Goal: Transaction & Acquisition: Book appointment/travel/reservation

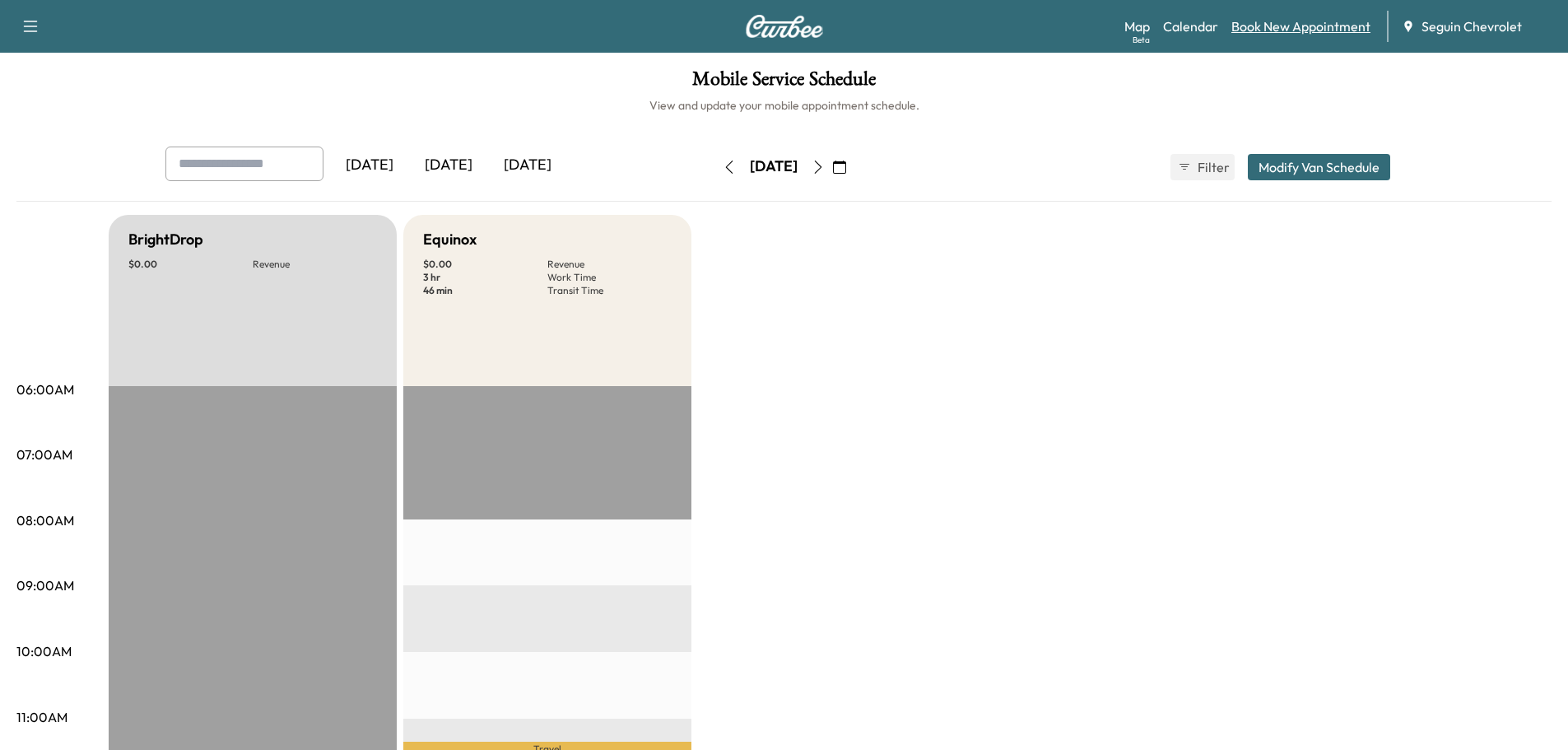
click at [1307, 24] on link "Book New Appointment" at bounding box center [1300, 26] width 139 height 20
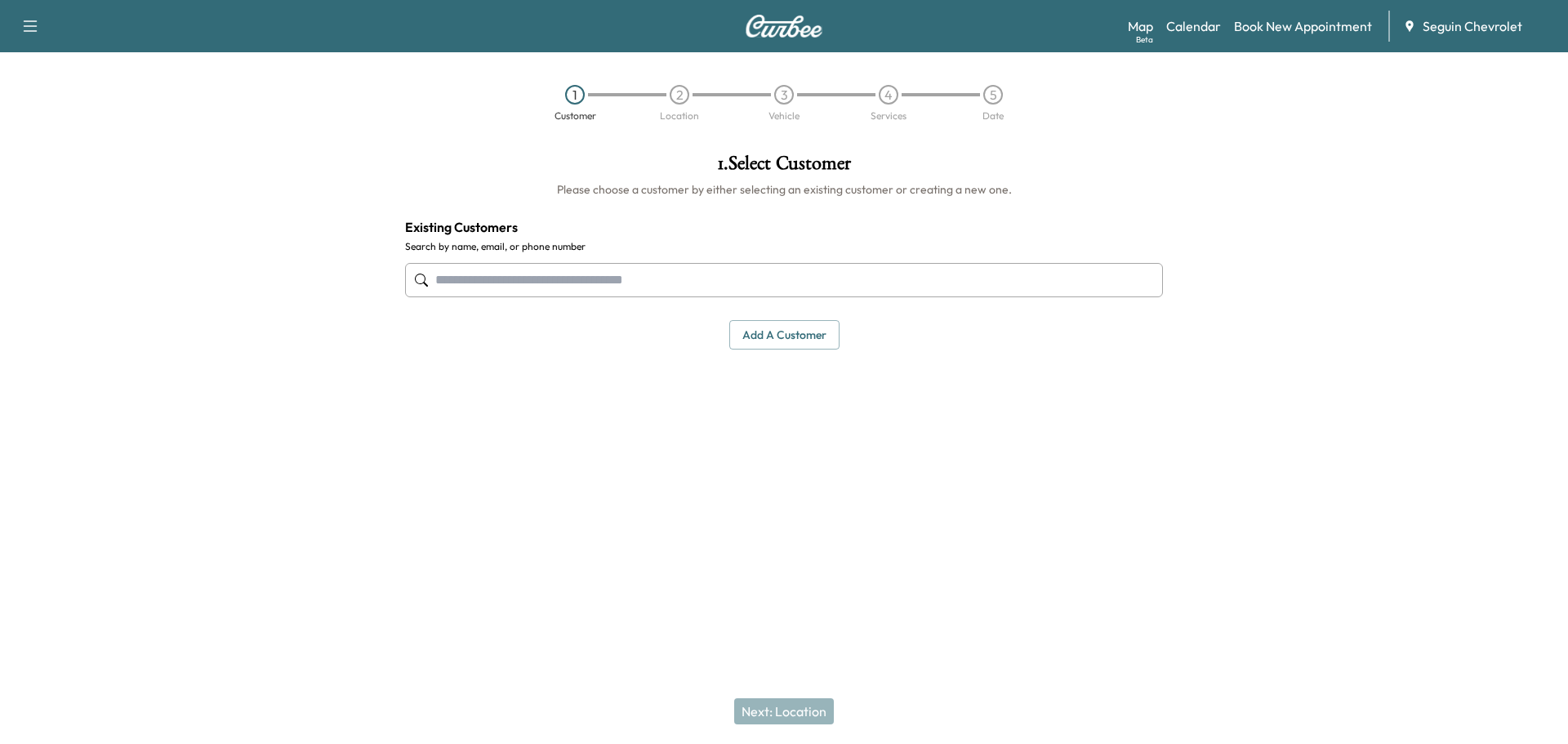
click at [548, 292] on input "text" at bounding box center [784, 281] width 758 height 35
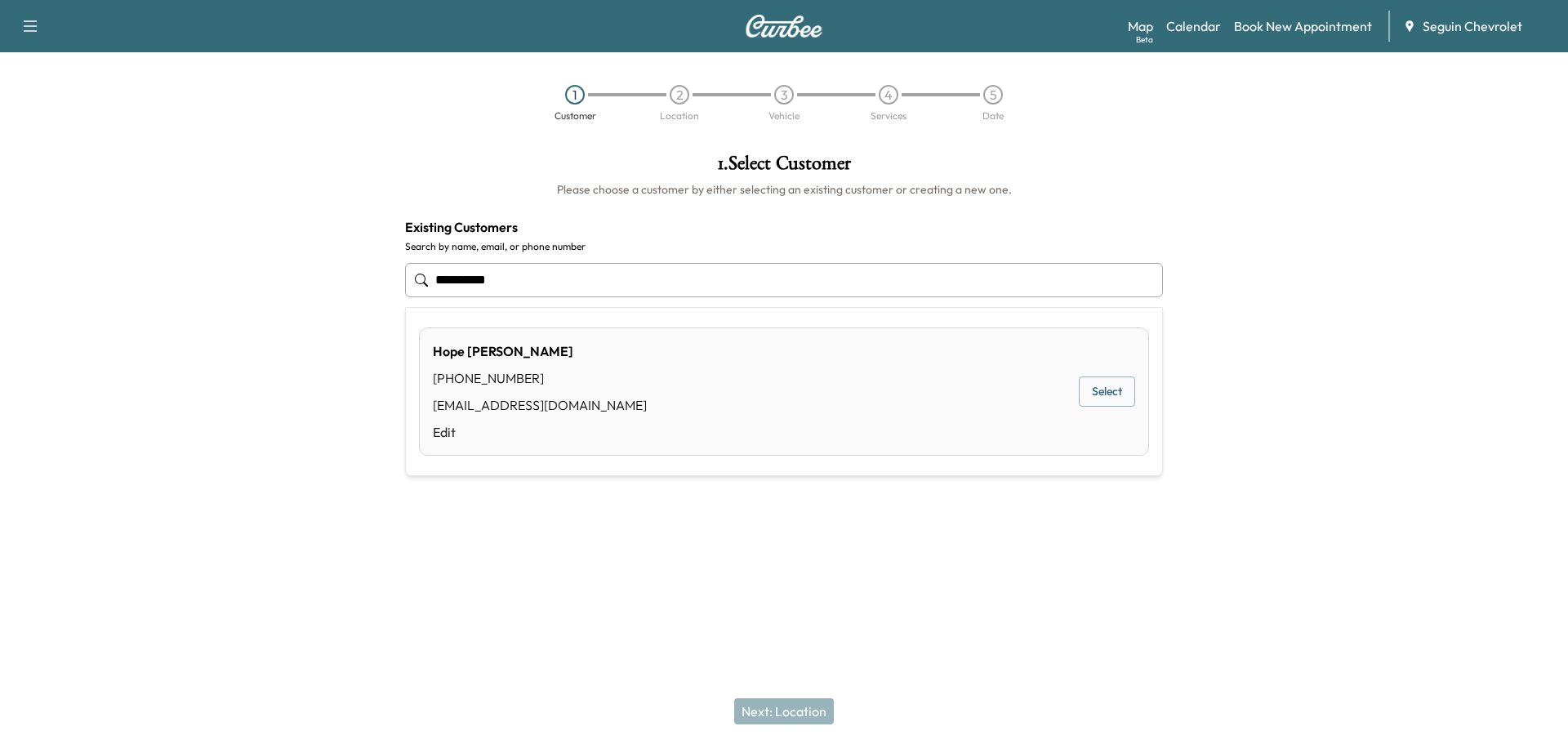
click at [1107, 392] on button "Select" at bounding box center [1106, 391] width 56 height 30
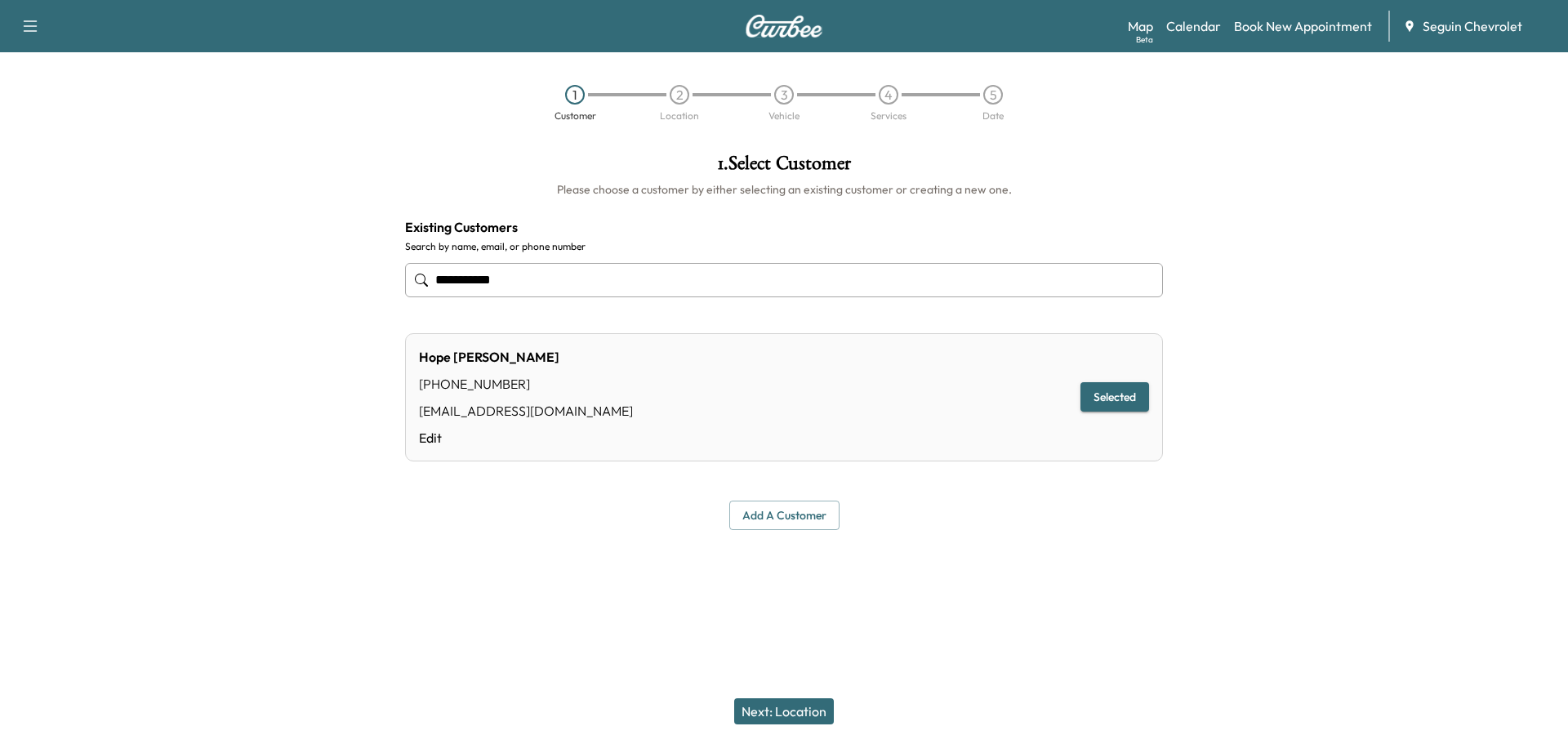
type input "**********"
click at [798, 711] on button "Next: Location" at bounding box center [783, 711] width 100 height 26
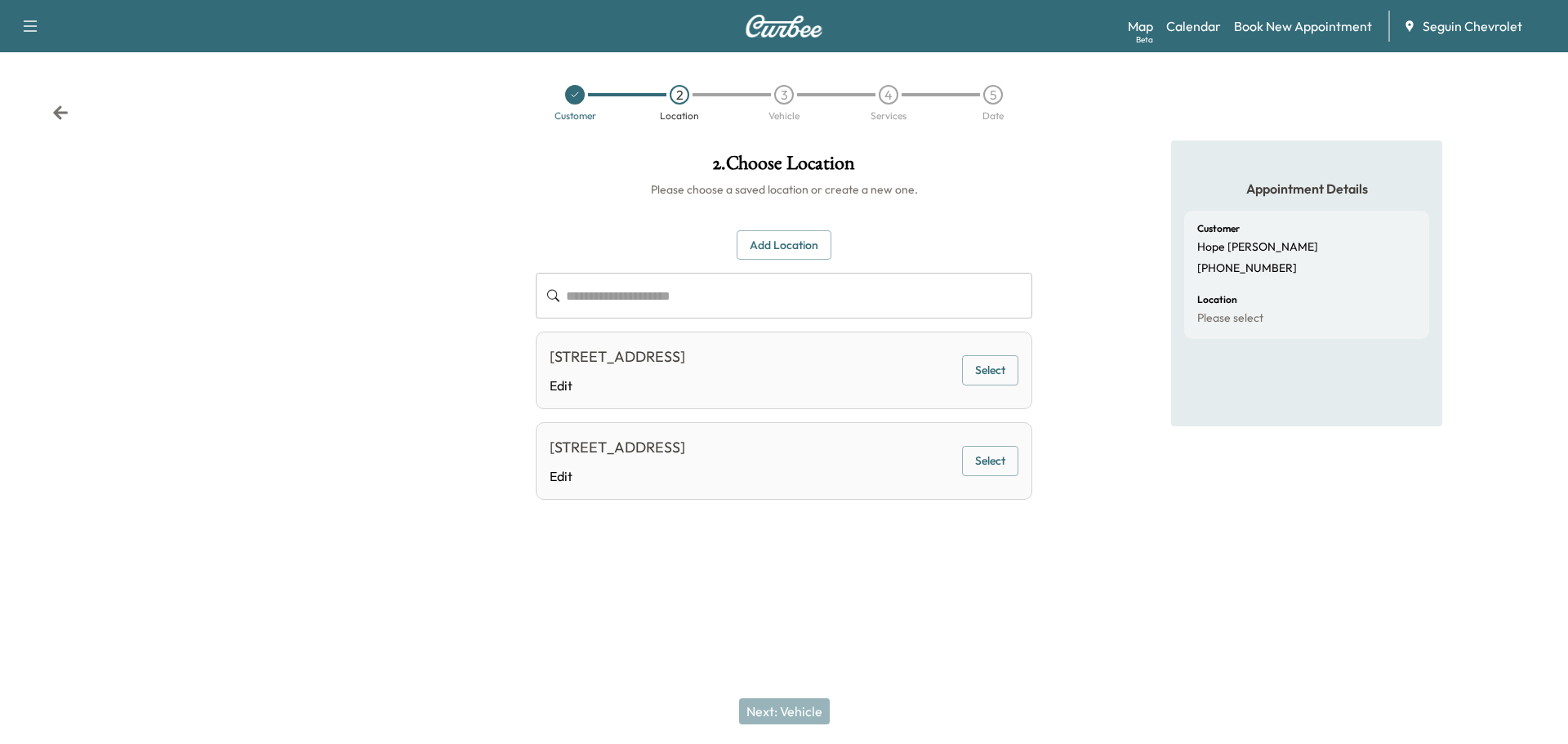
click at [981, 369] on button "Select" at bounding box center [989, 370] width 56 height 30
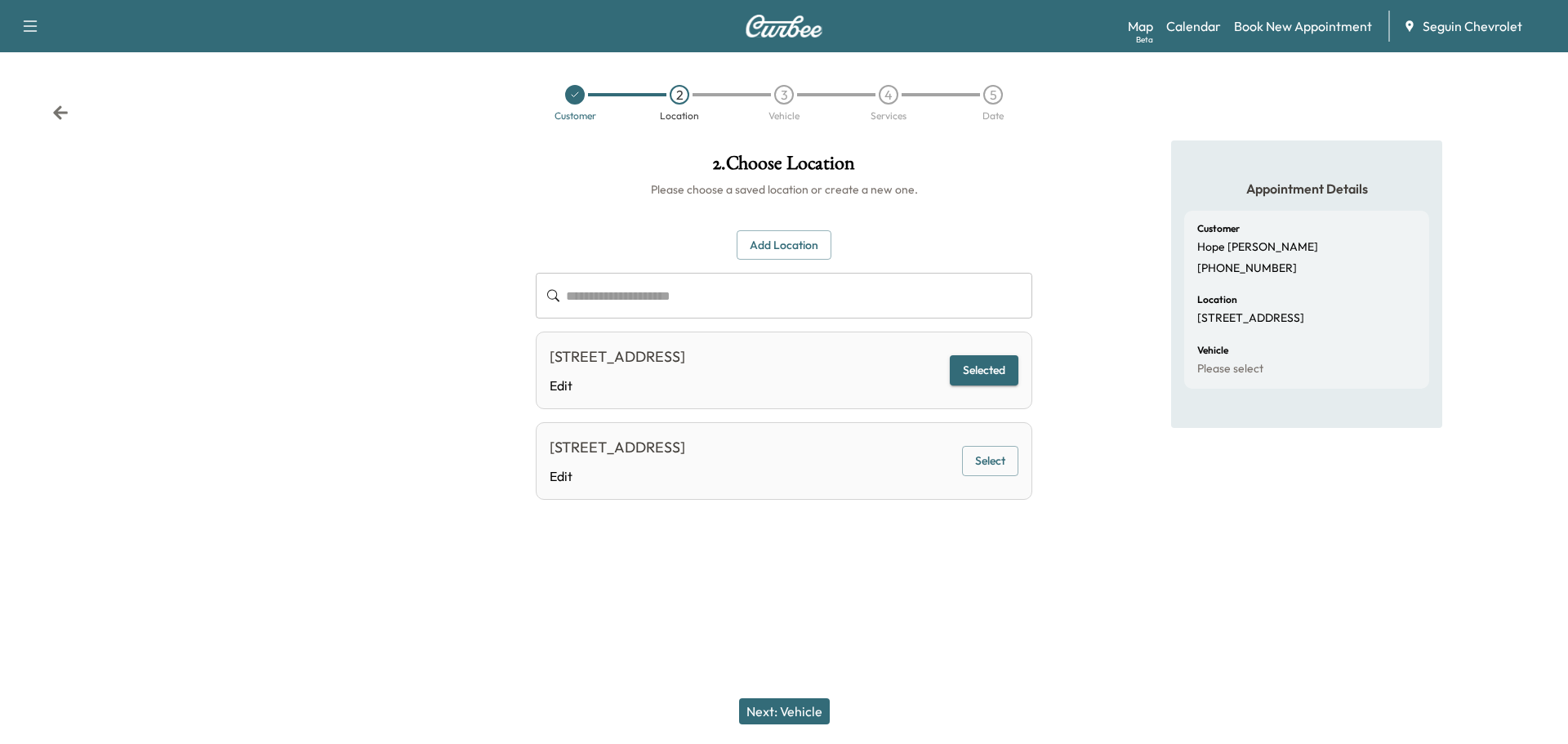
click at [804, 708] on button "Next: Vehicle" at bounding box center [784, 711] width 91 height 26
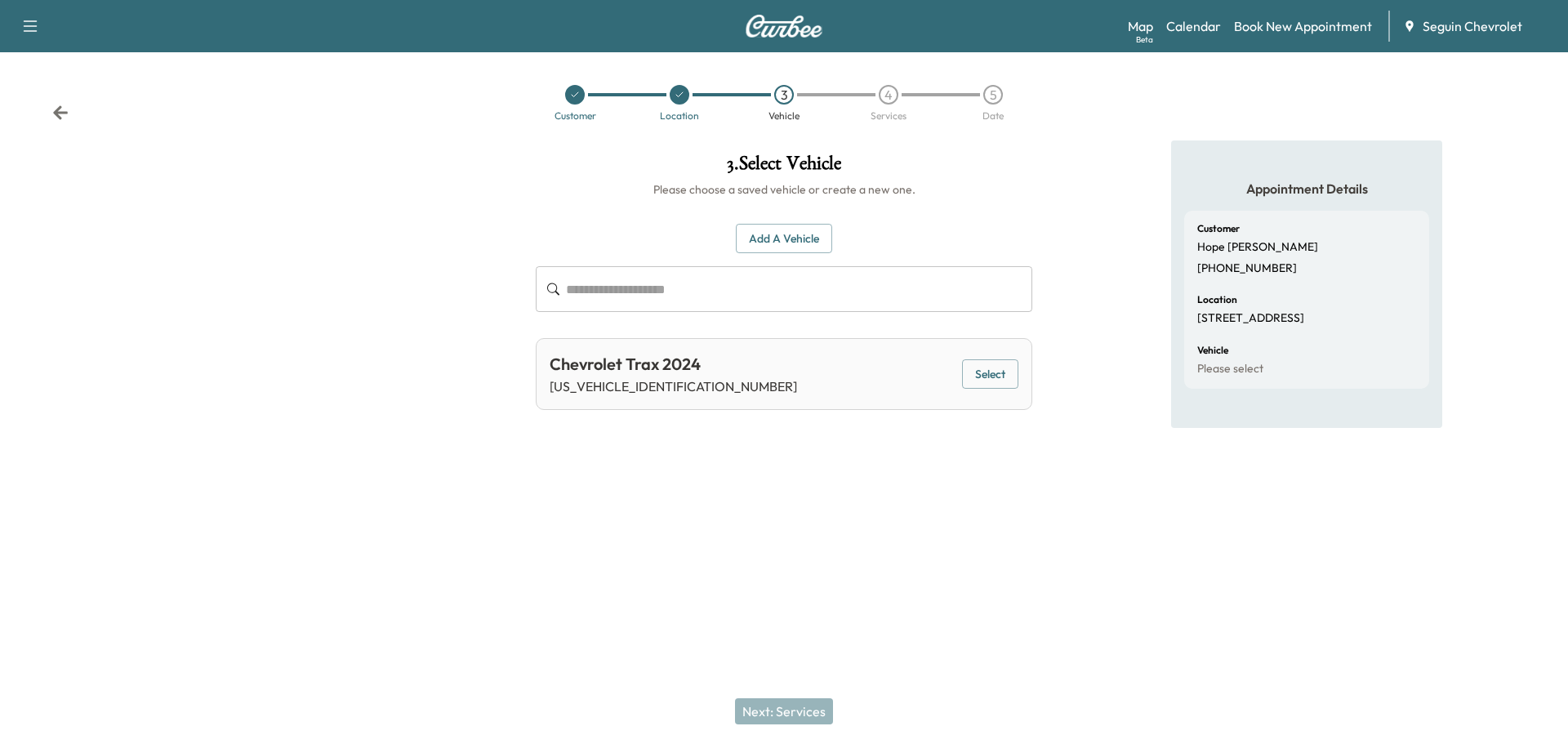
click at [975, 376] on button "Select" at bounding box center [989, 374] width 56 height 30
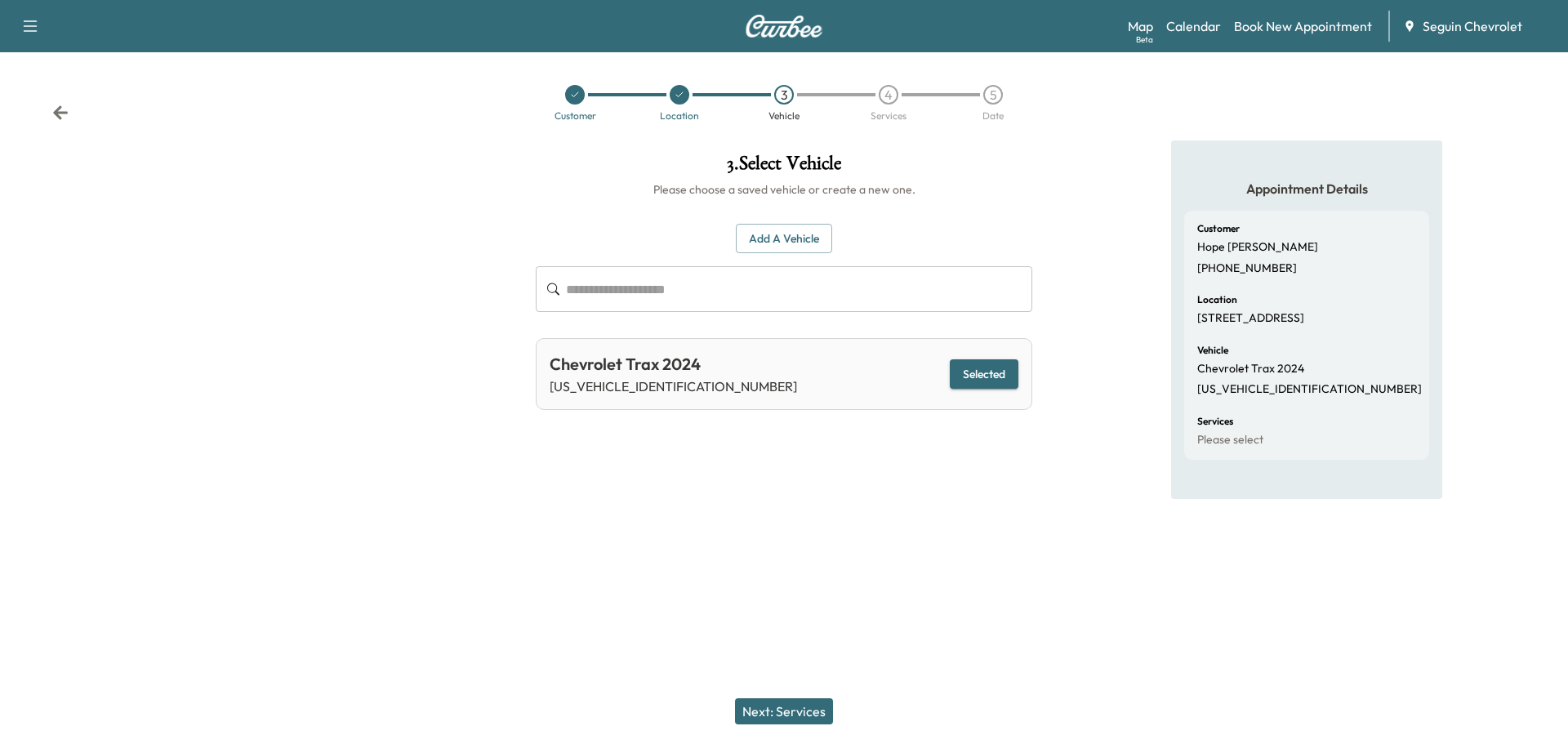
click at [798, 704] on button "Next: Services" at bounding box center [783, 711] width 98 height 26
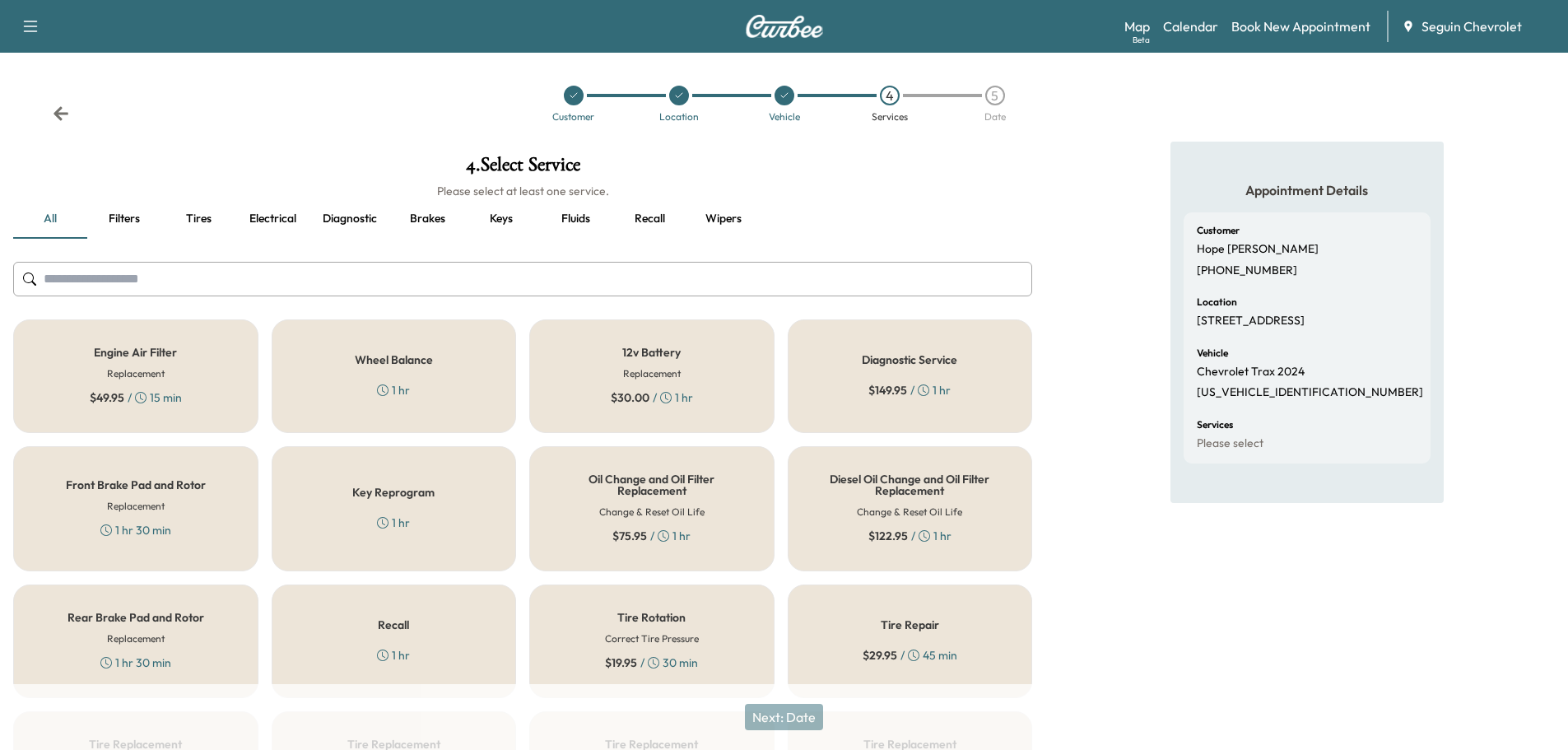
click at [457, 636] on div "Recall 1 hr" at bounding box center [394, 641] width 245 height 114
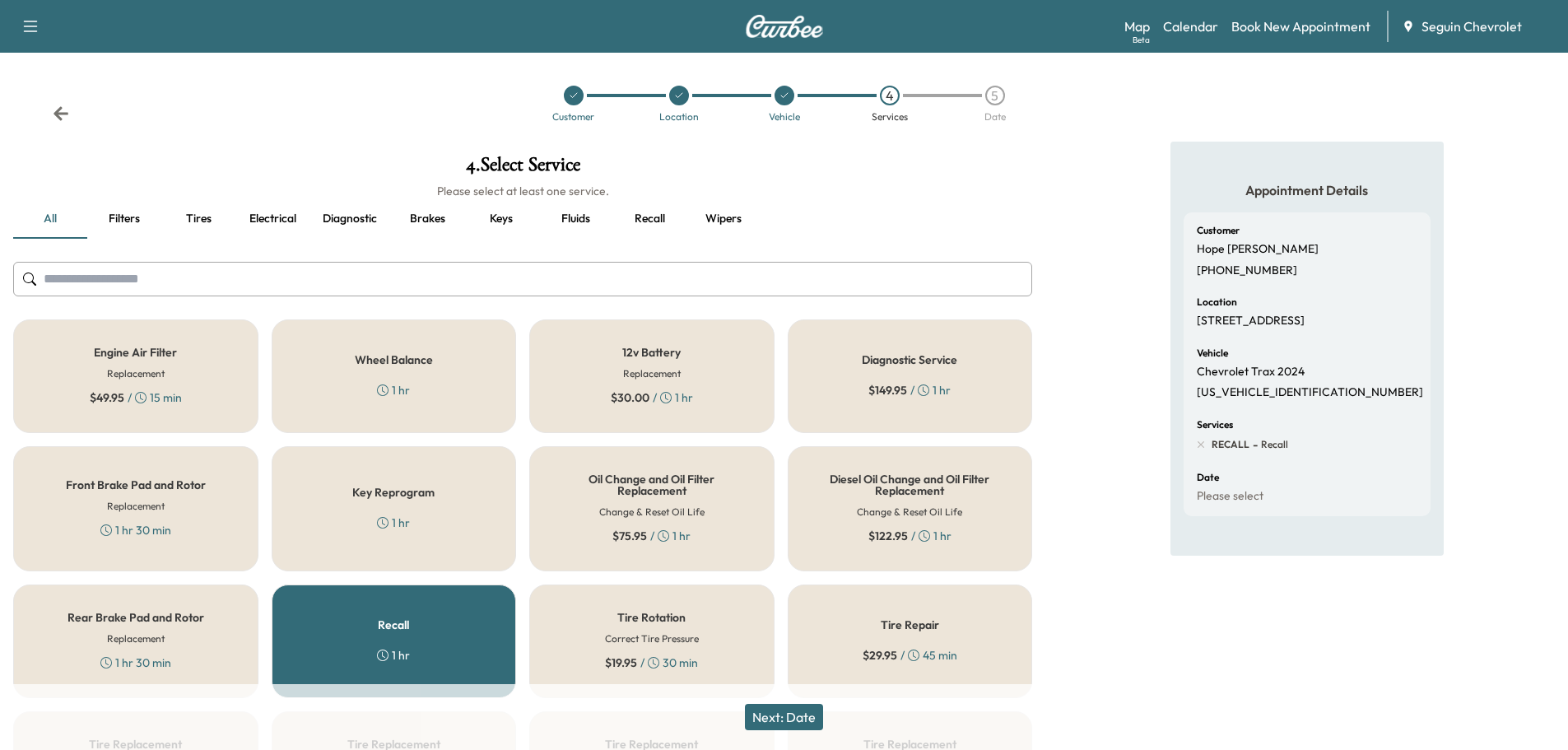
click at [804, 712] on button "Next: Date" at bounding box center [784, 717] width 79 height 26
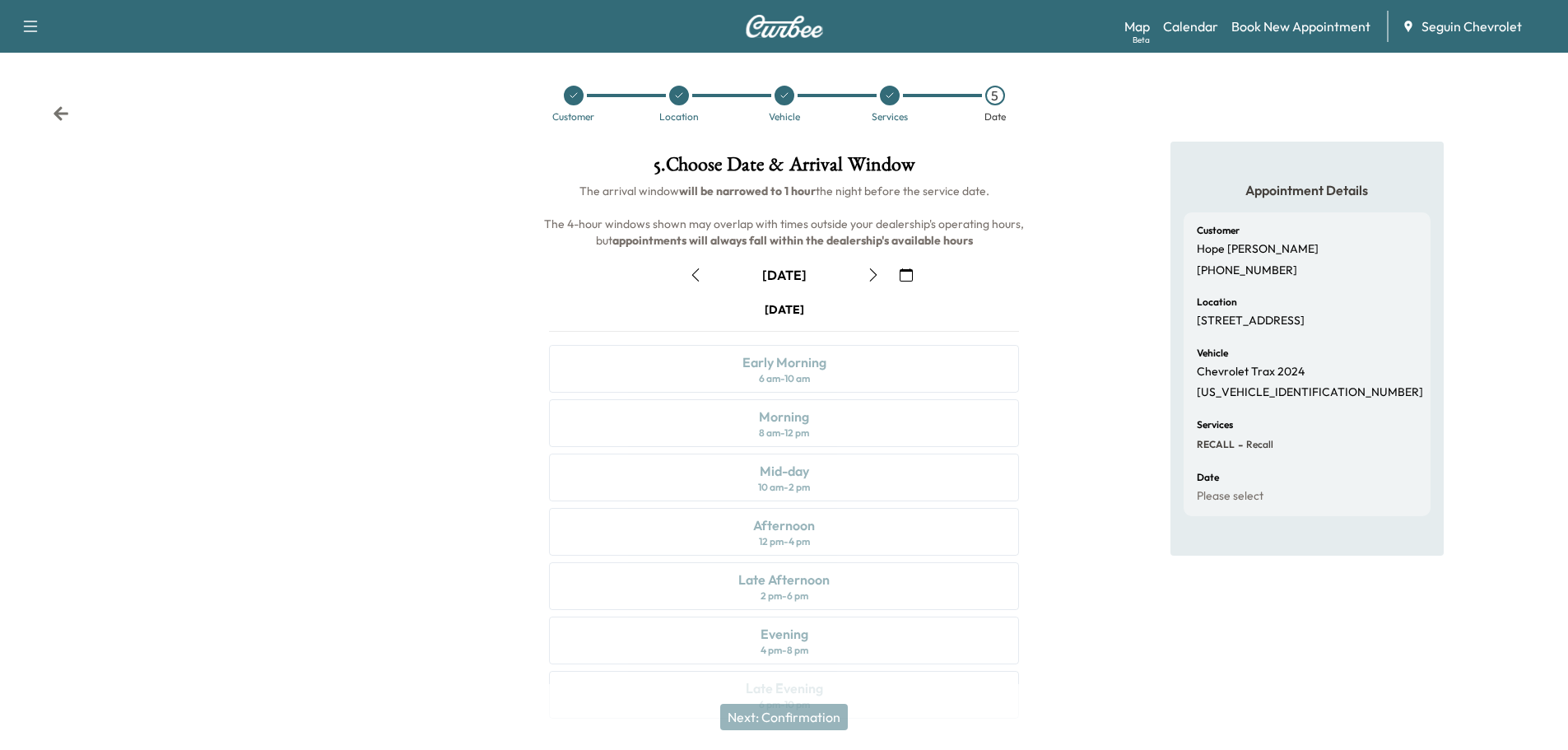
click at [907, 275] on icon "button" at bounding box center [905, 274] width 13 height 13
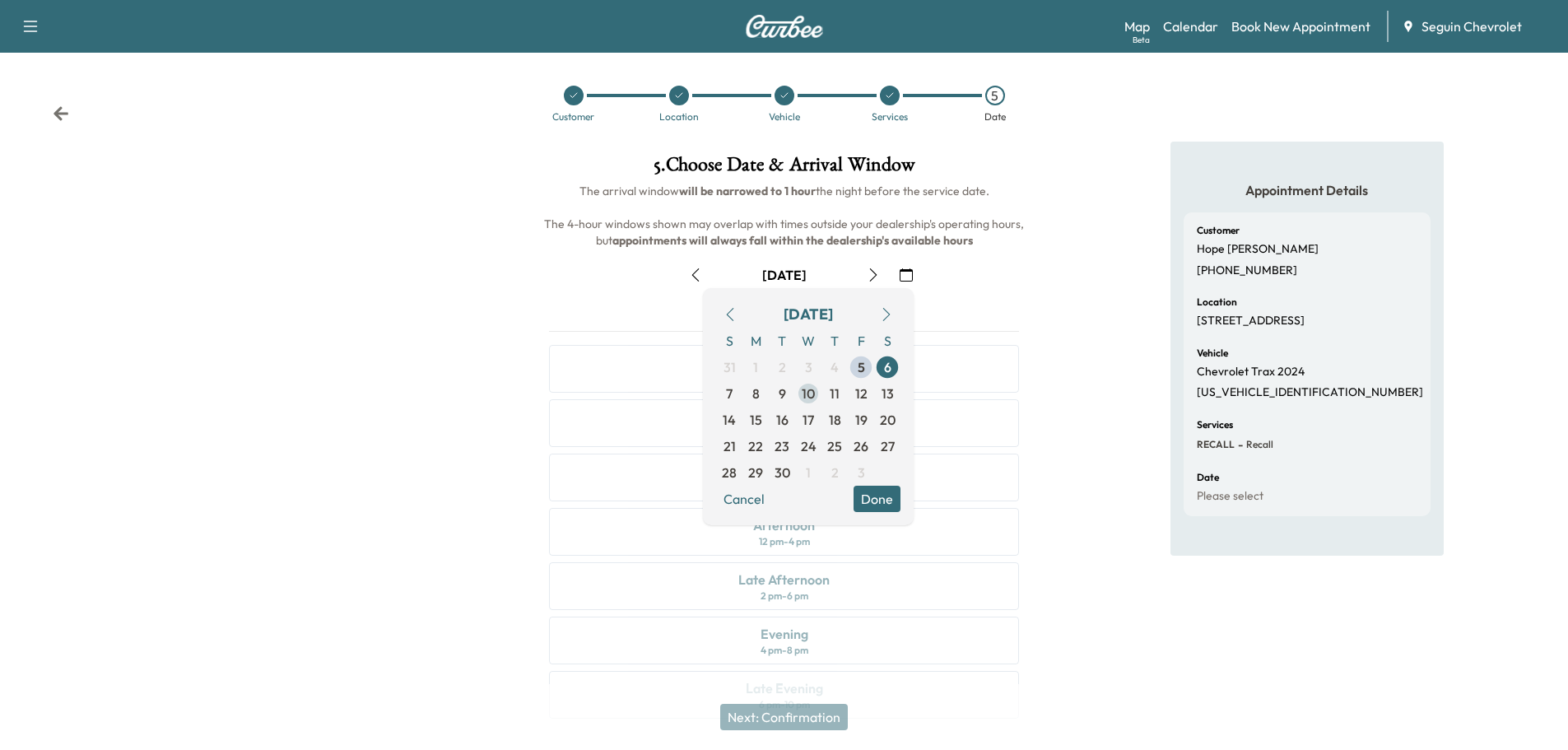
click at [803, 392] on span "10" at bounding box center [808, 393] width 13 height 20
click at [874, 495] on button "Done" at bounding box center [877, 499] width 47 height 26
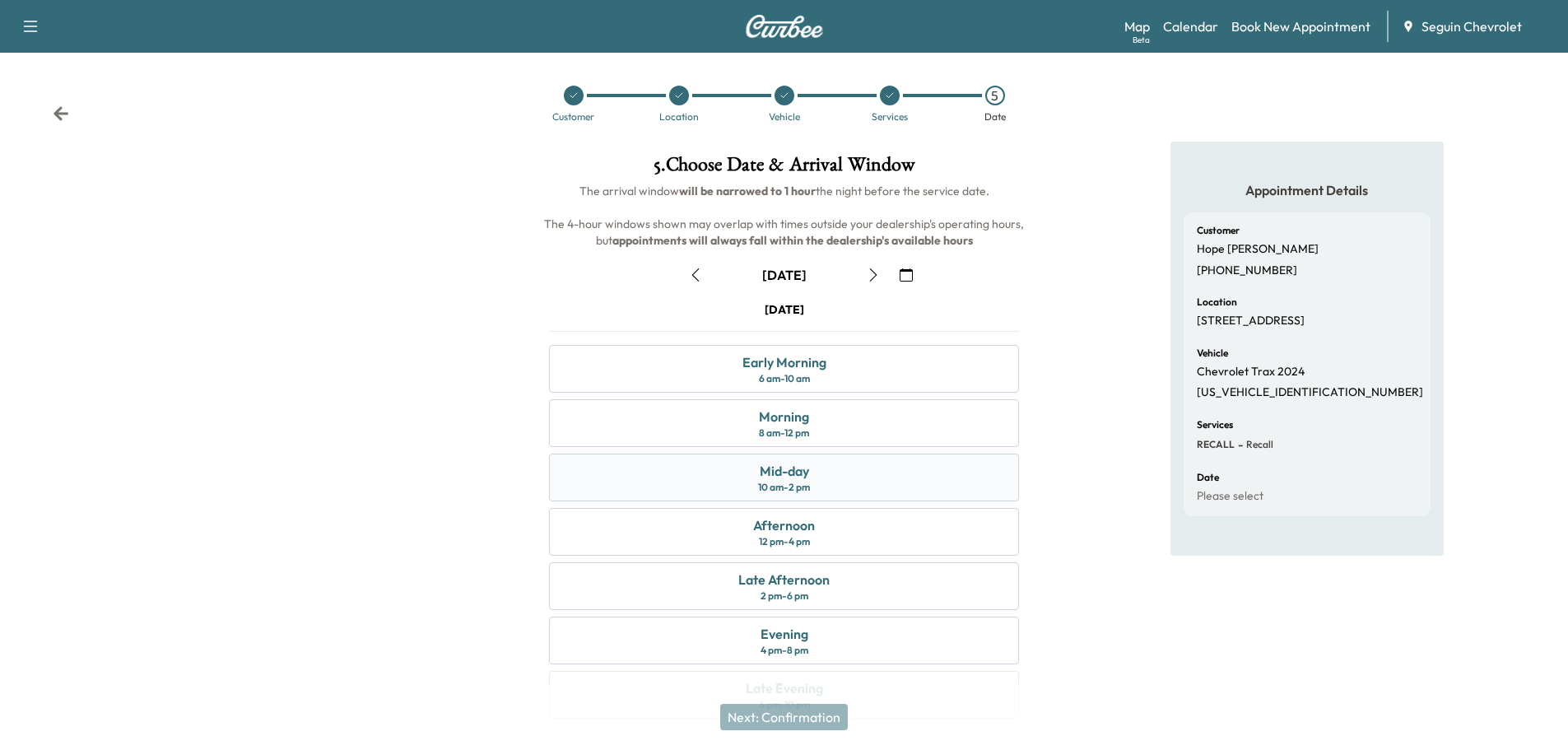
click at [854, 484] on div "Mid-day 10 am - 2 pm" at bounding box center [784, 477] width 470 height 48
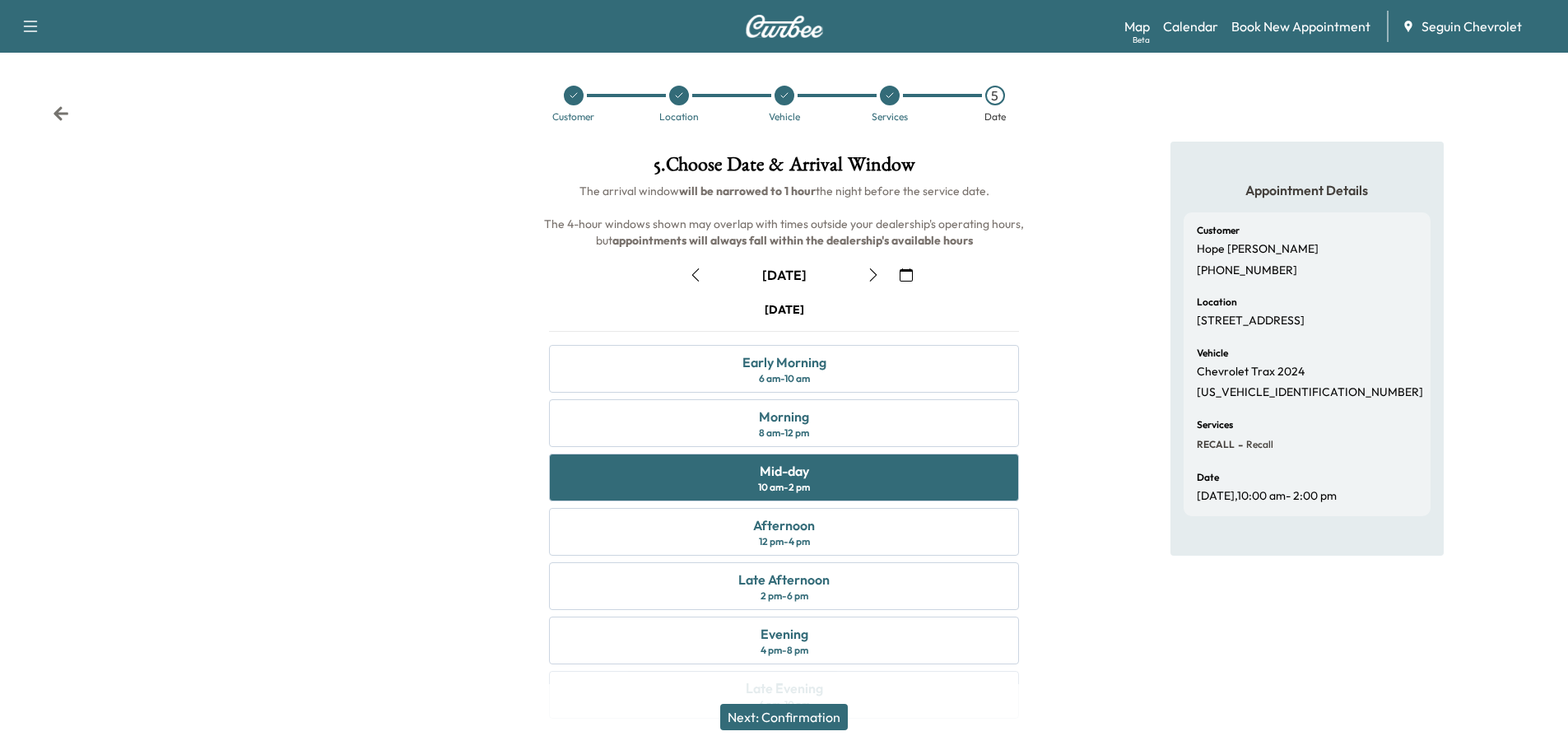
click at [822, 716] on button "Next: Confirmation" at bounding box center [784, 717] width 127 height 26
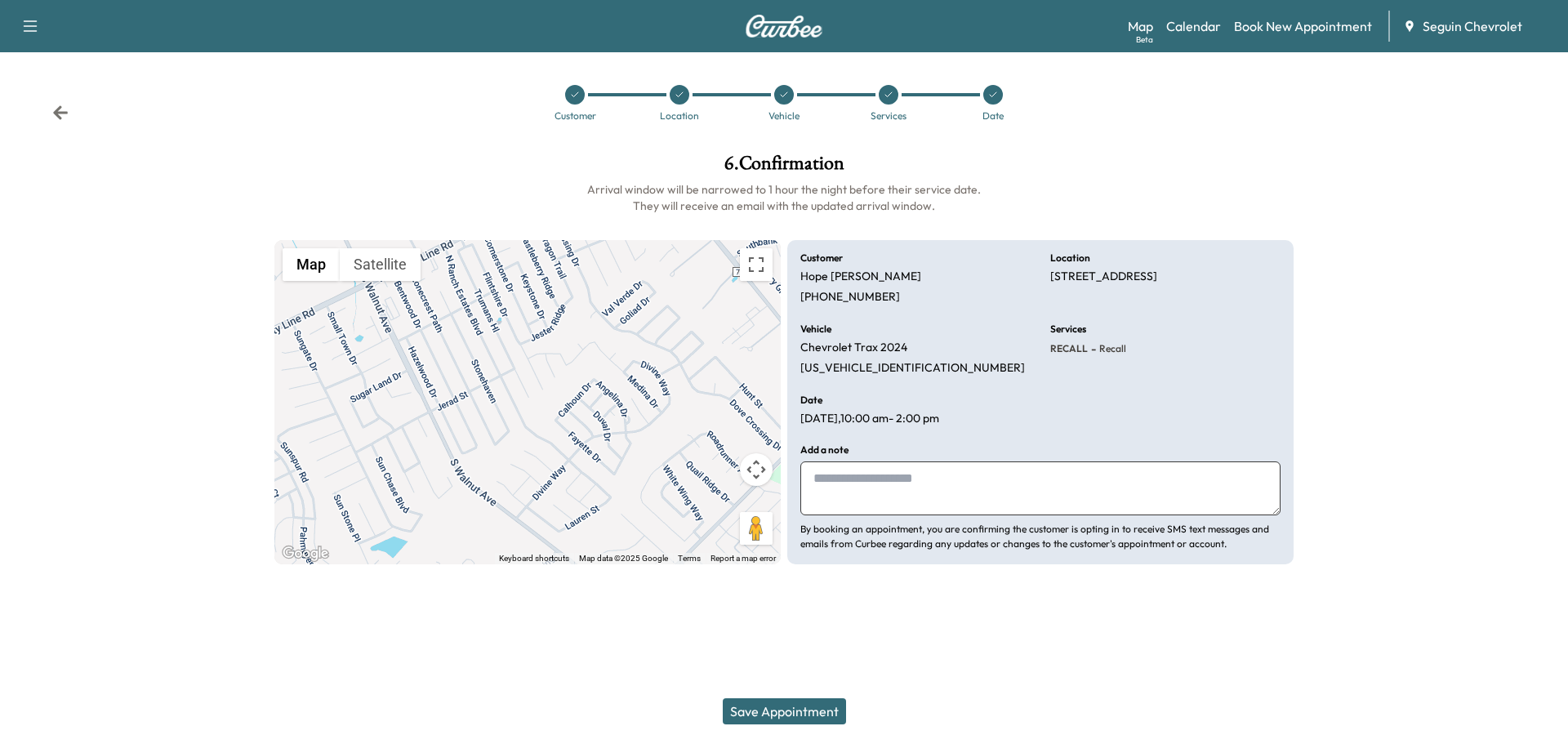
click at [878, 500] on textarea at bounding box center [1040, 488] width 480 height 54
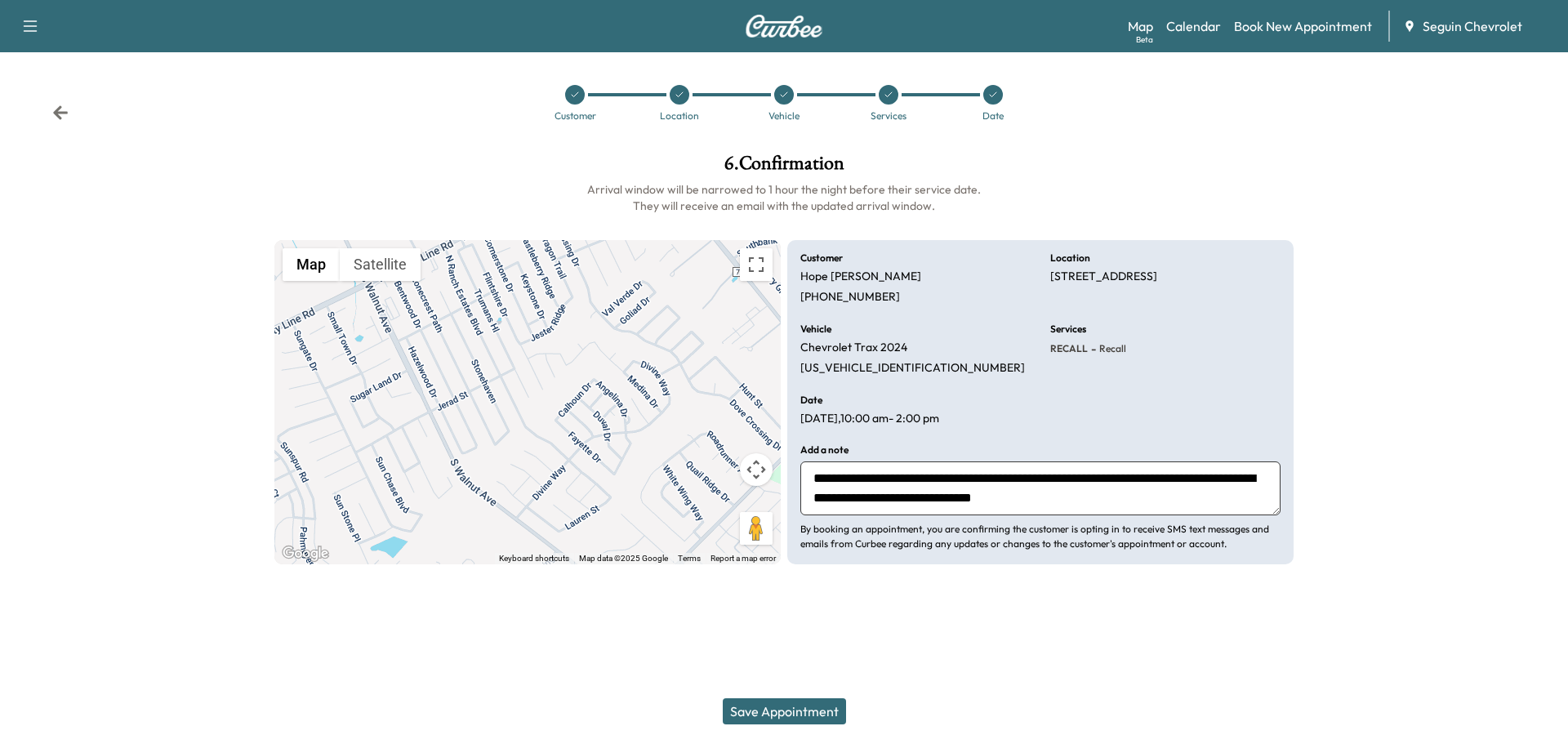
scroll to position [12, 0]
type textarea "**********"
click at [800, 711] on button "Save Appointment" at bounding box center [784, 711] width 123 height 26
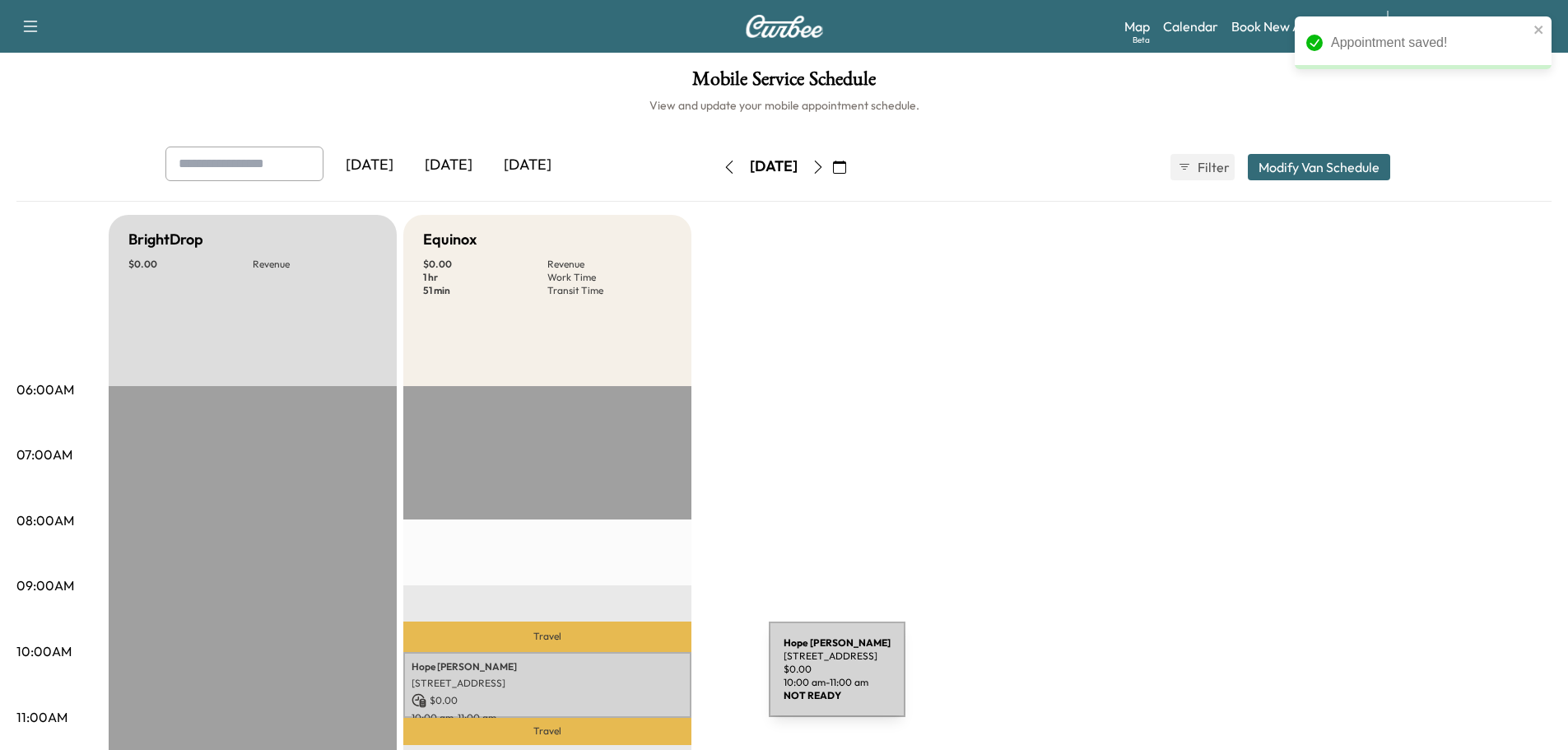
click at [650, 677] on p "[STREET_ADDRESS]" at bounding box center [547, 683] width 272 height 13
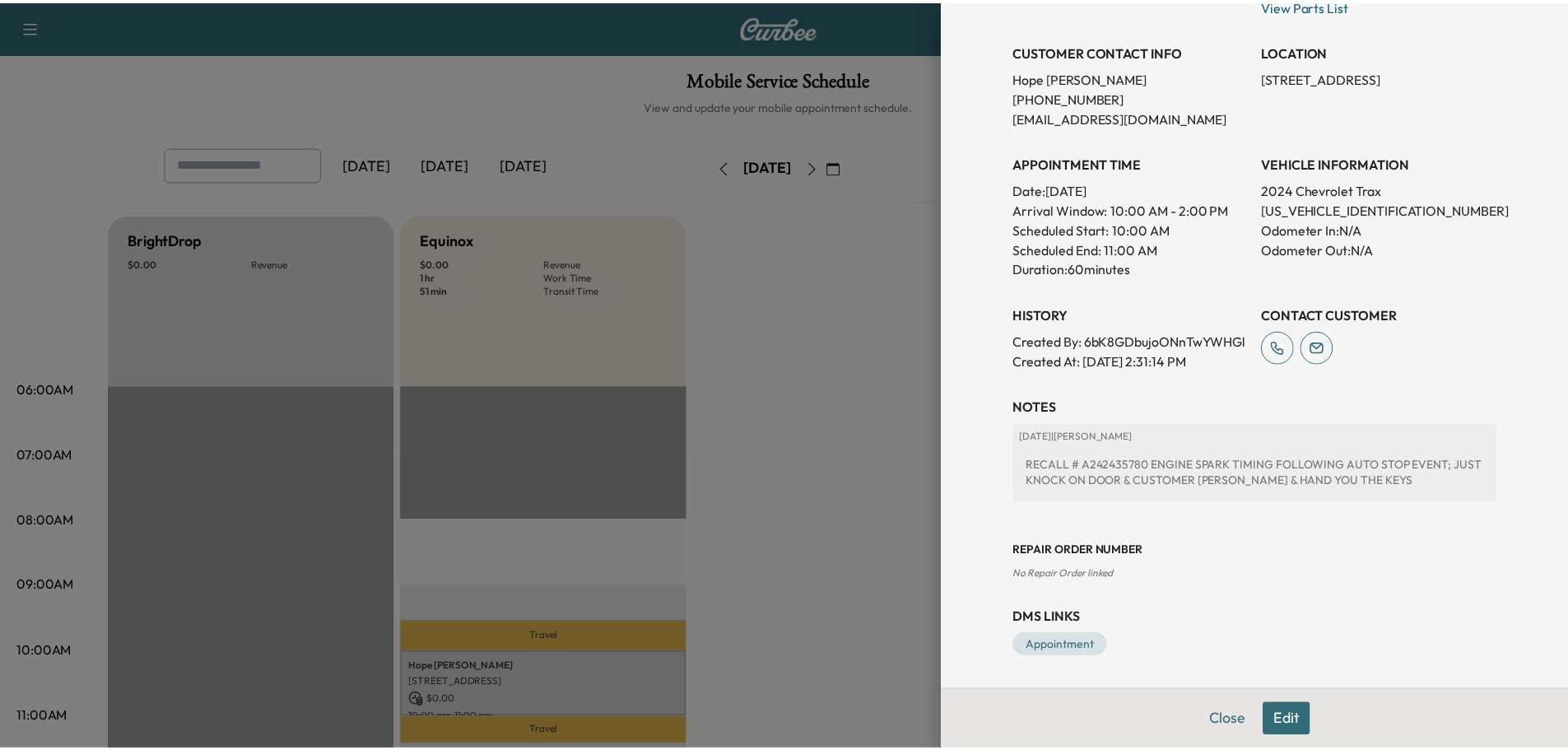
scroll to position [337, 0]
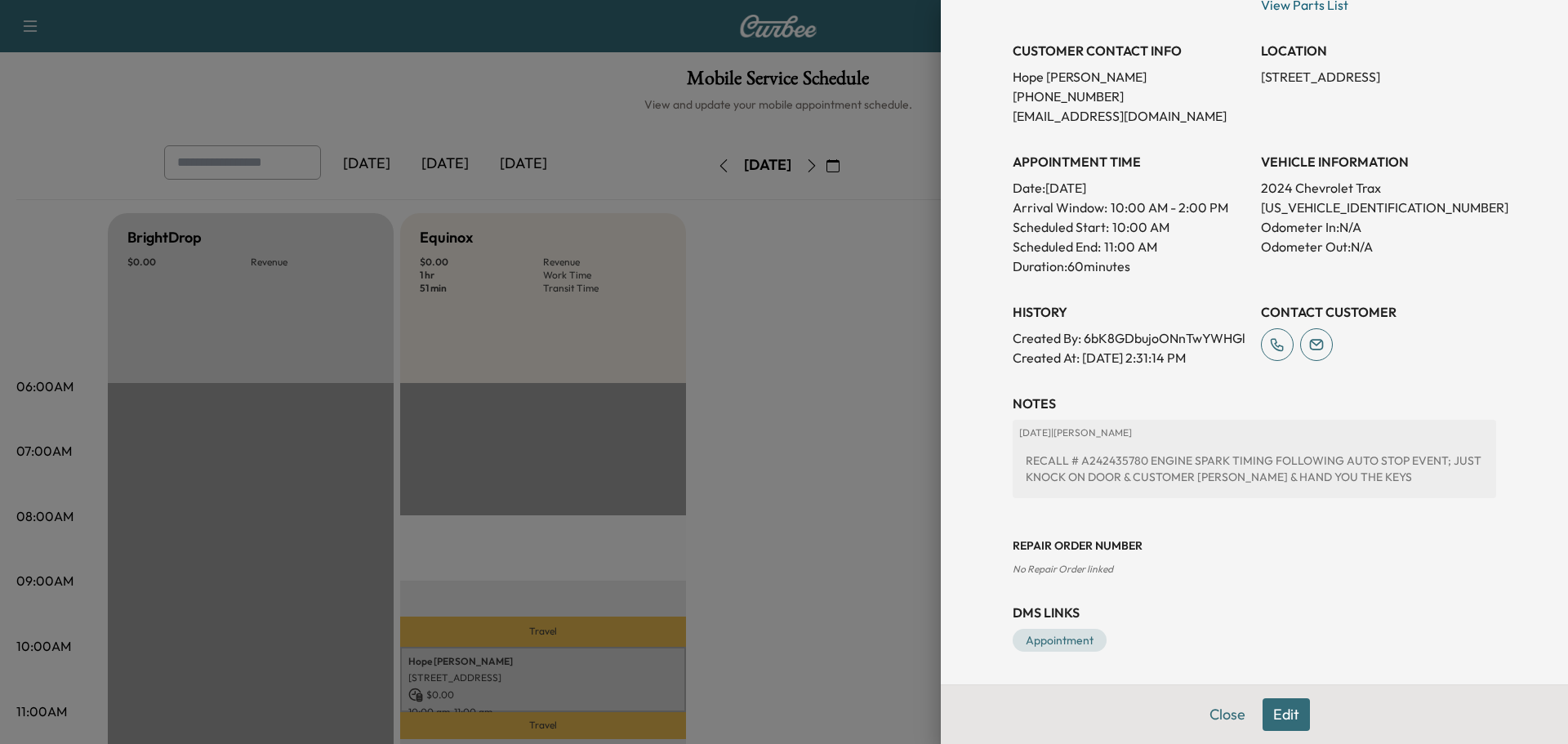
click at [801, 423] on div at bounding box center [784, 372] width 1568 height 744
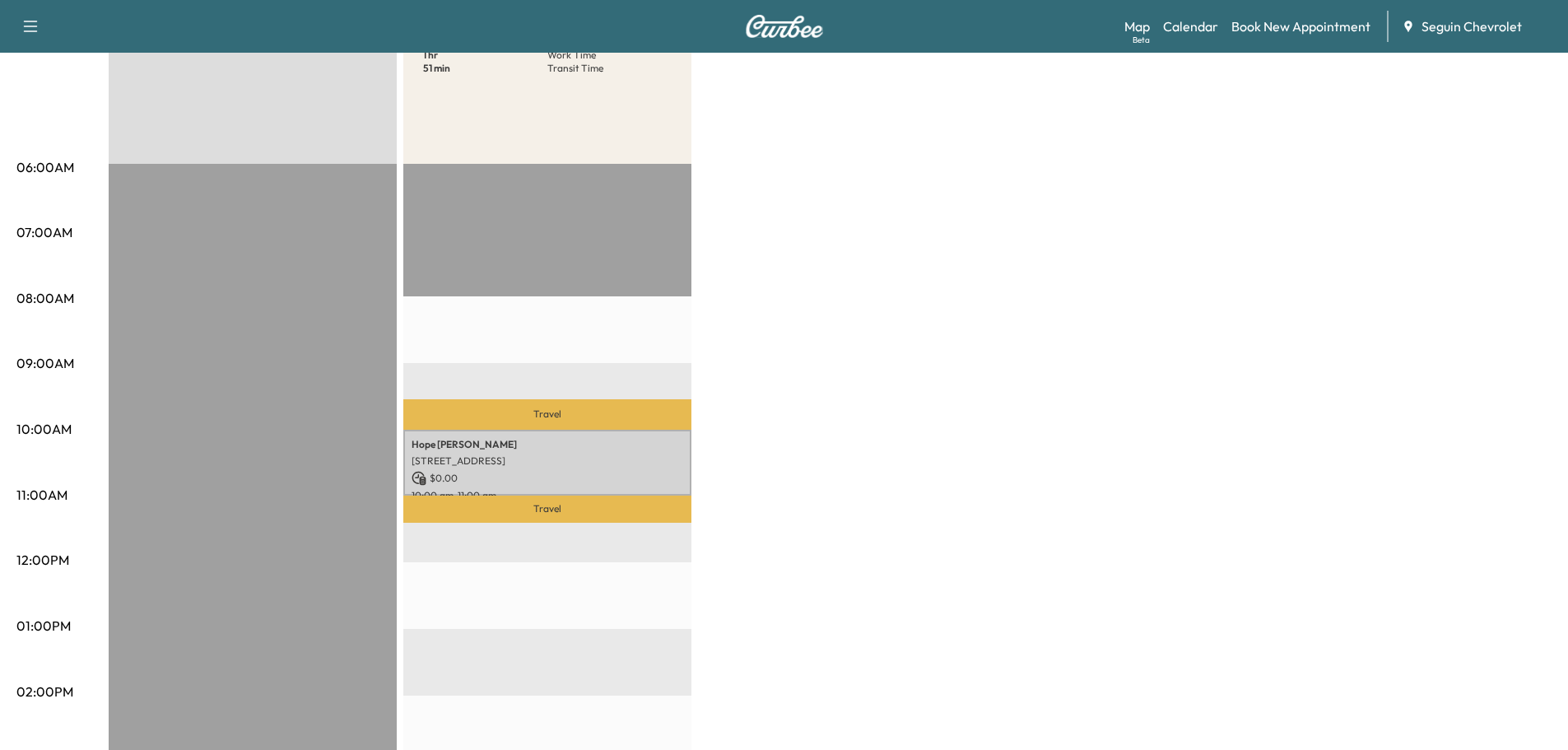
scroll to position [0, 0]
